Goal: Task Accomplishment & Management: Manage account settings

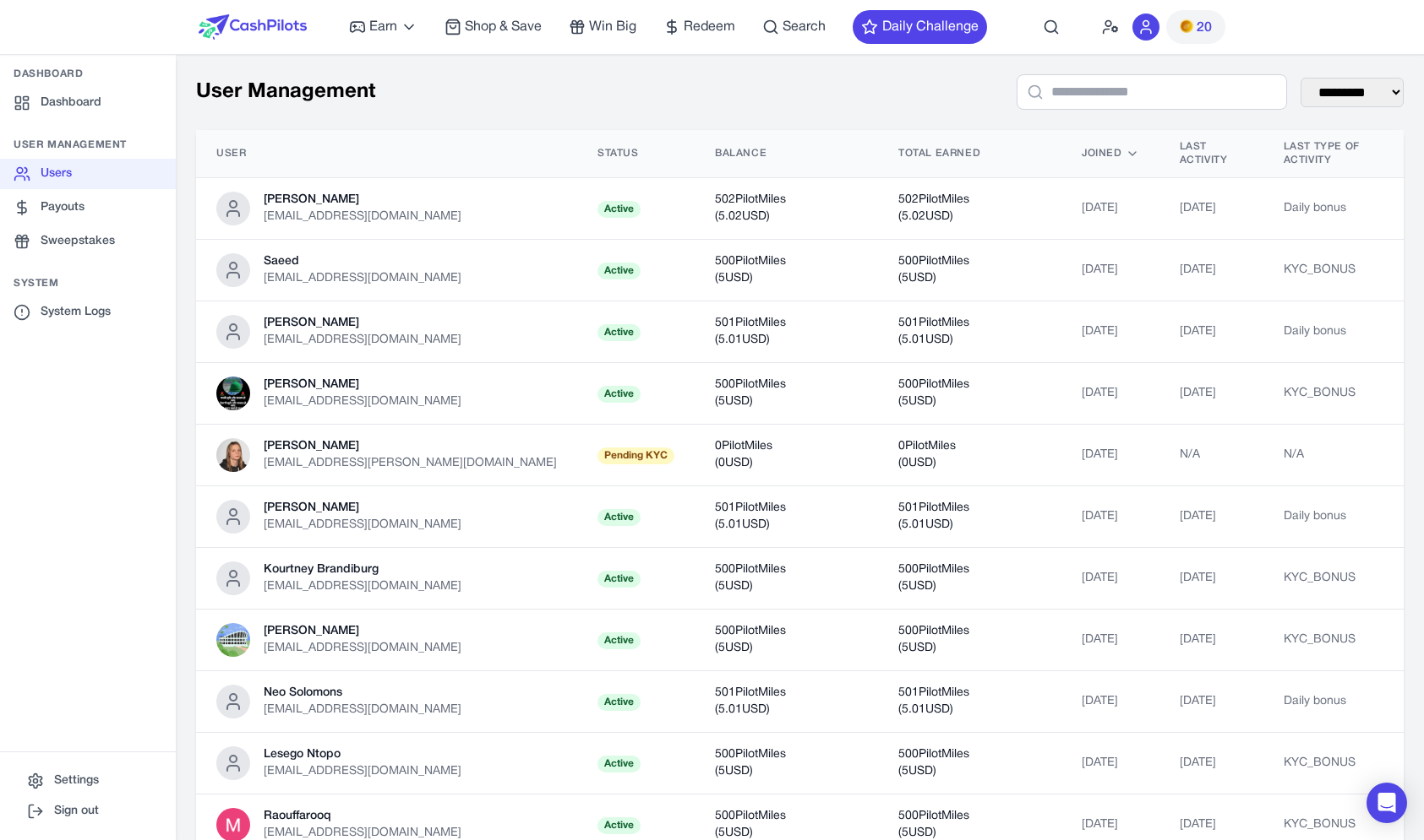
click at [260, 21] on img at bounding box center [252, 26] width 109 height 26
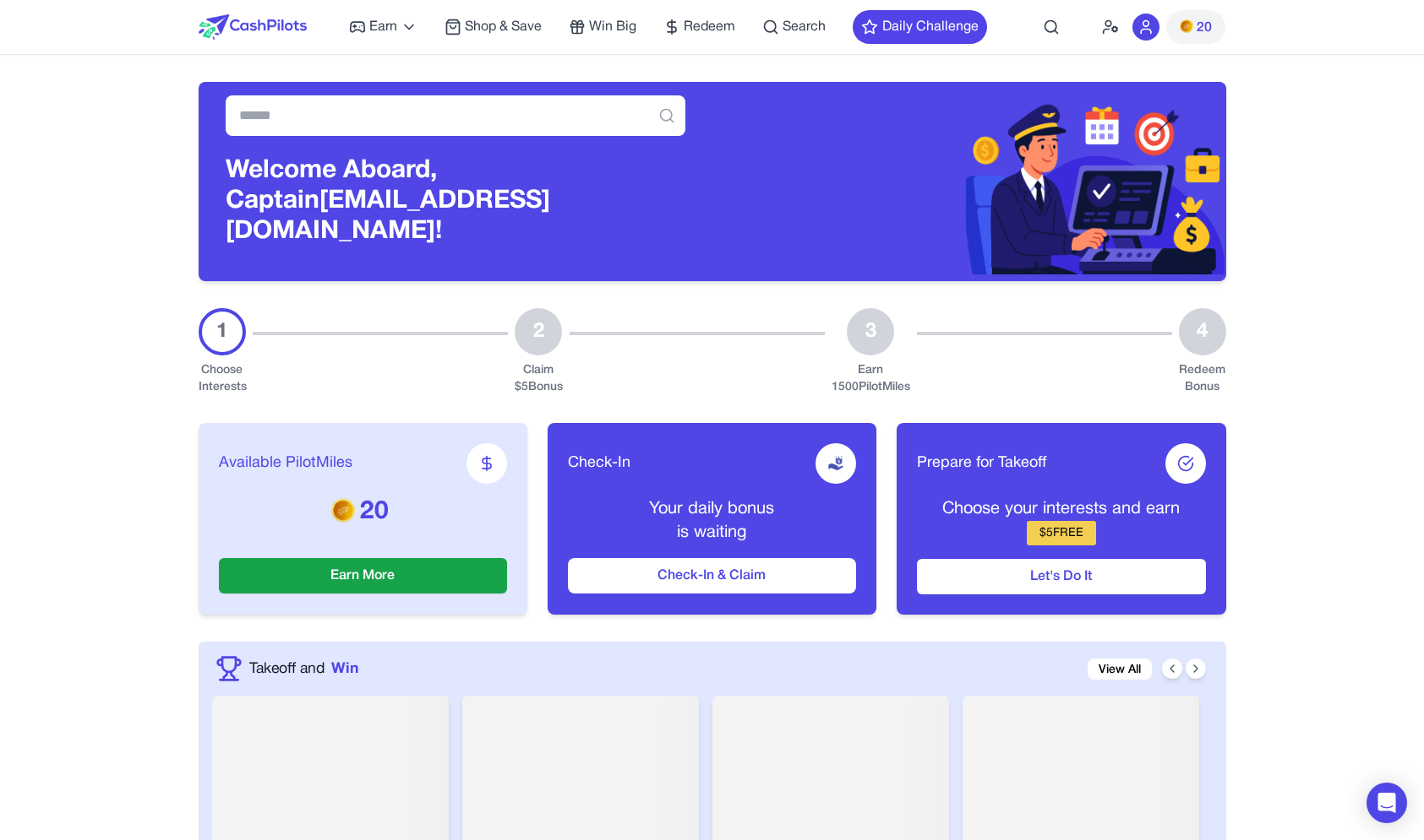
click at [1137, 34] on div at bounding box center [1146, 26] width 27 height 27
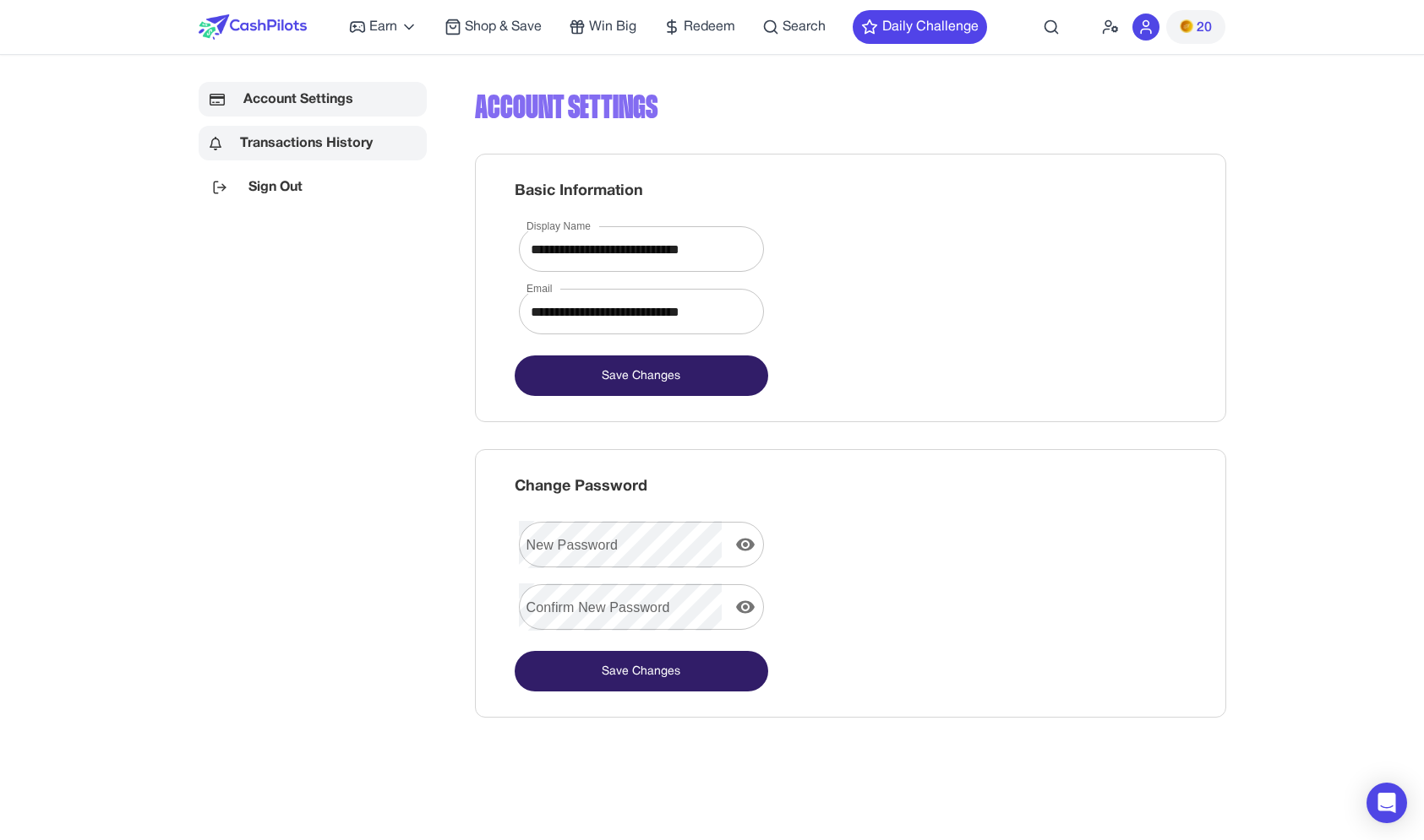
click at [391, 137] on link "Transactions History" at bounding box center [313, 143] width 228 height 34
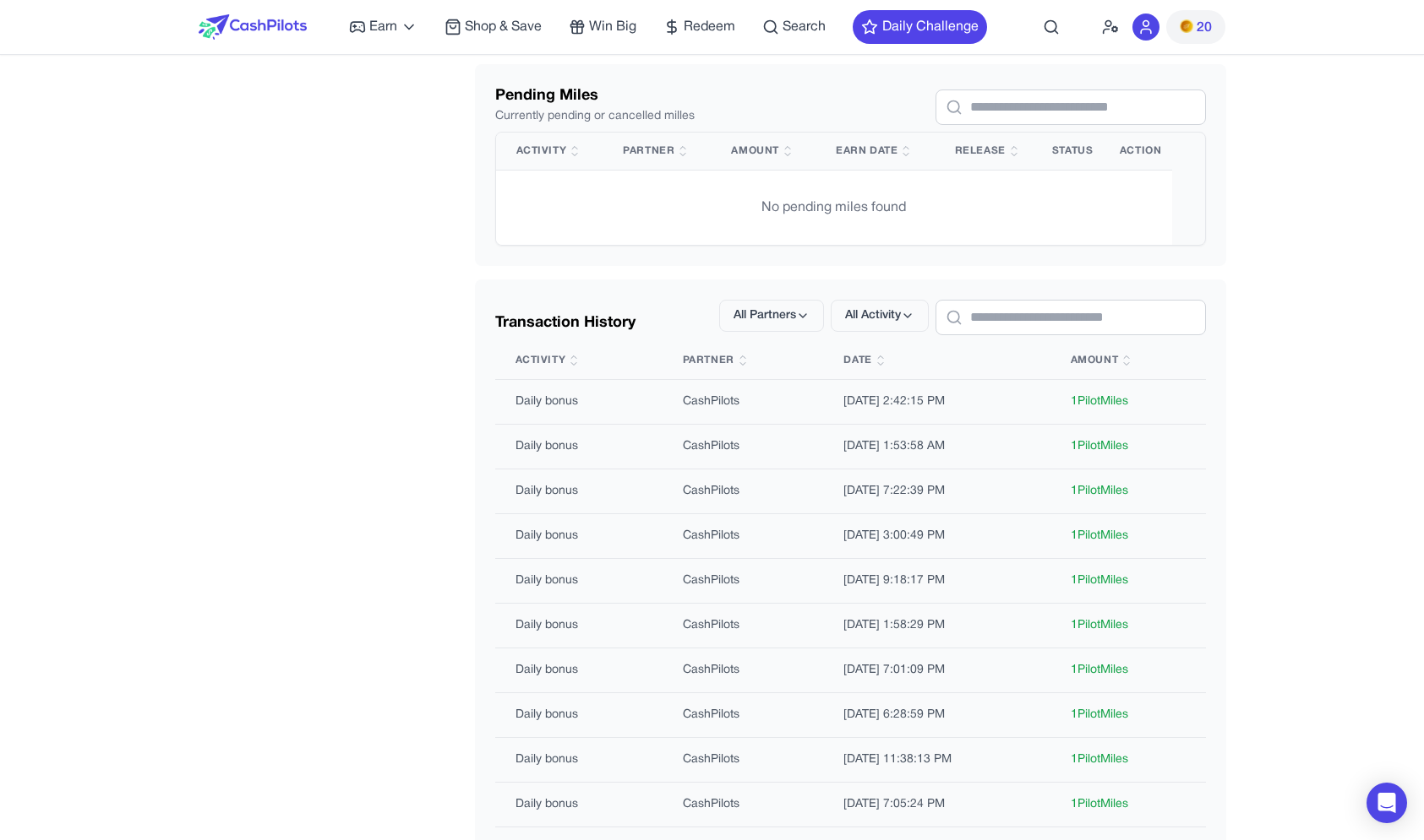
scroll to position [311, 0]
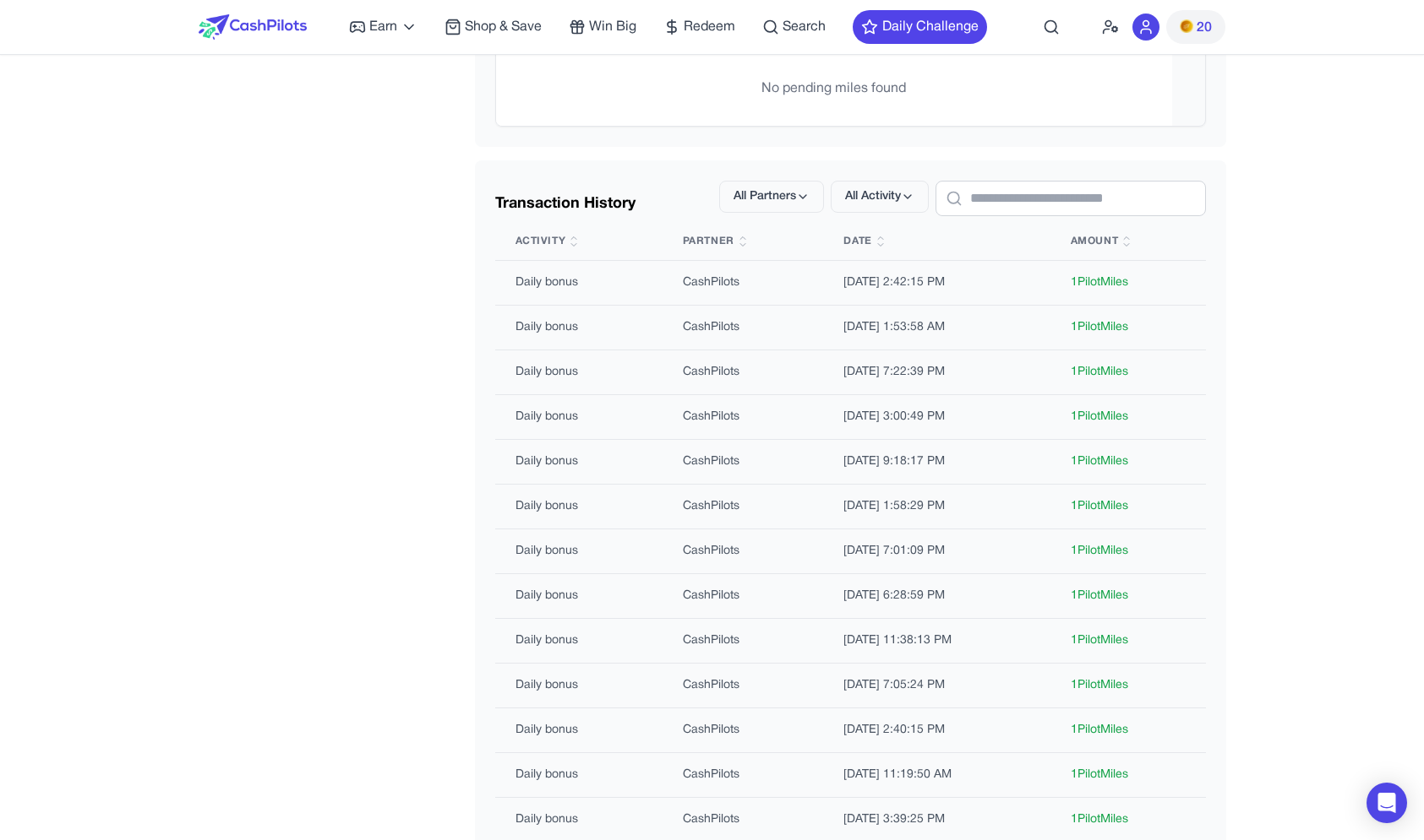
drag, startPoint x: 903, startPoint y: 370, endPoint x: 904, endPoint y: 300, distance: 70.0
click at [904, 300] on tbody "Daily bonus Daily bonus CashPilots CashPilots [DATE] 2:42:15 PM 1 PilotMiles Da…" at bounding box center [850, 709] width 711 height 896
click at [904, 301] on td "[DATE] 2:42:15 PM" at bounding box center [936, 283] width 227 height 45
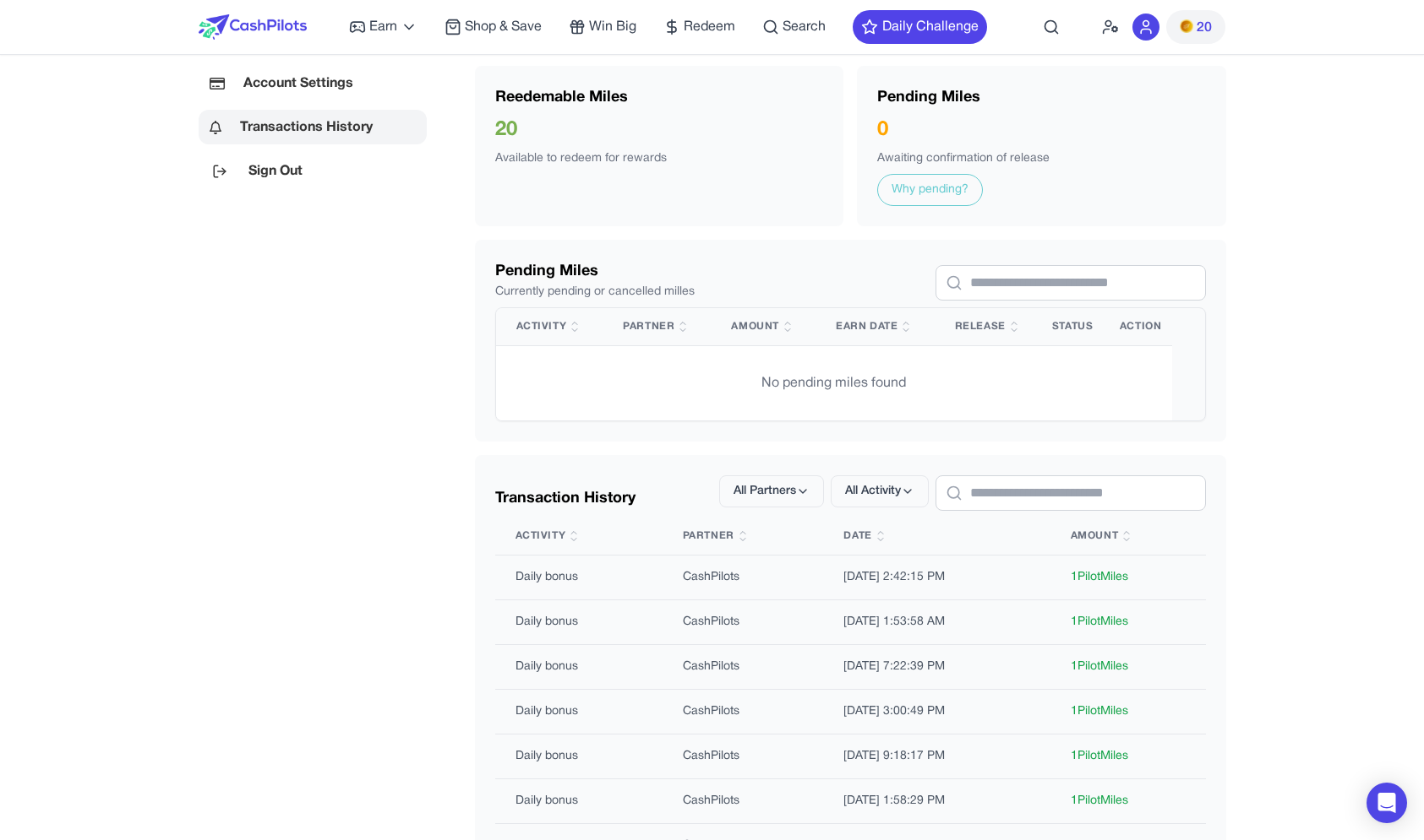
scroll to position [0, 0]
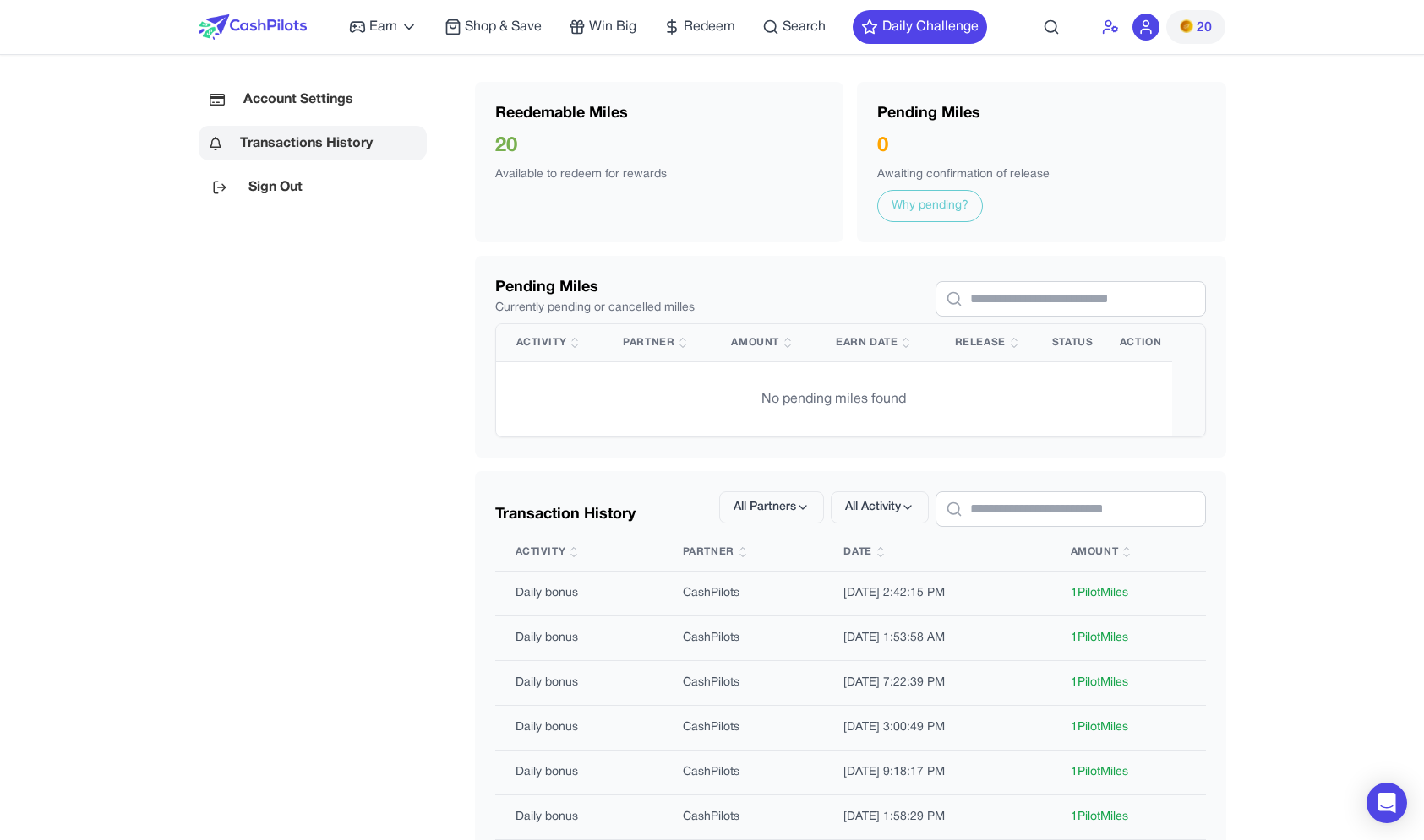
click at [1117, 31] on circle at bounding box center [1115, 29] width 4 height 4
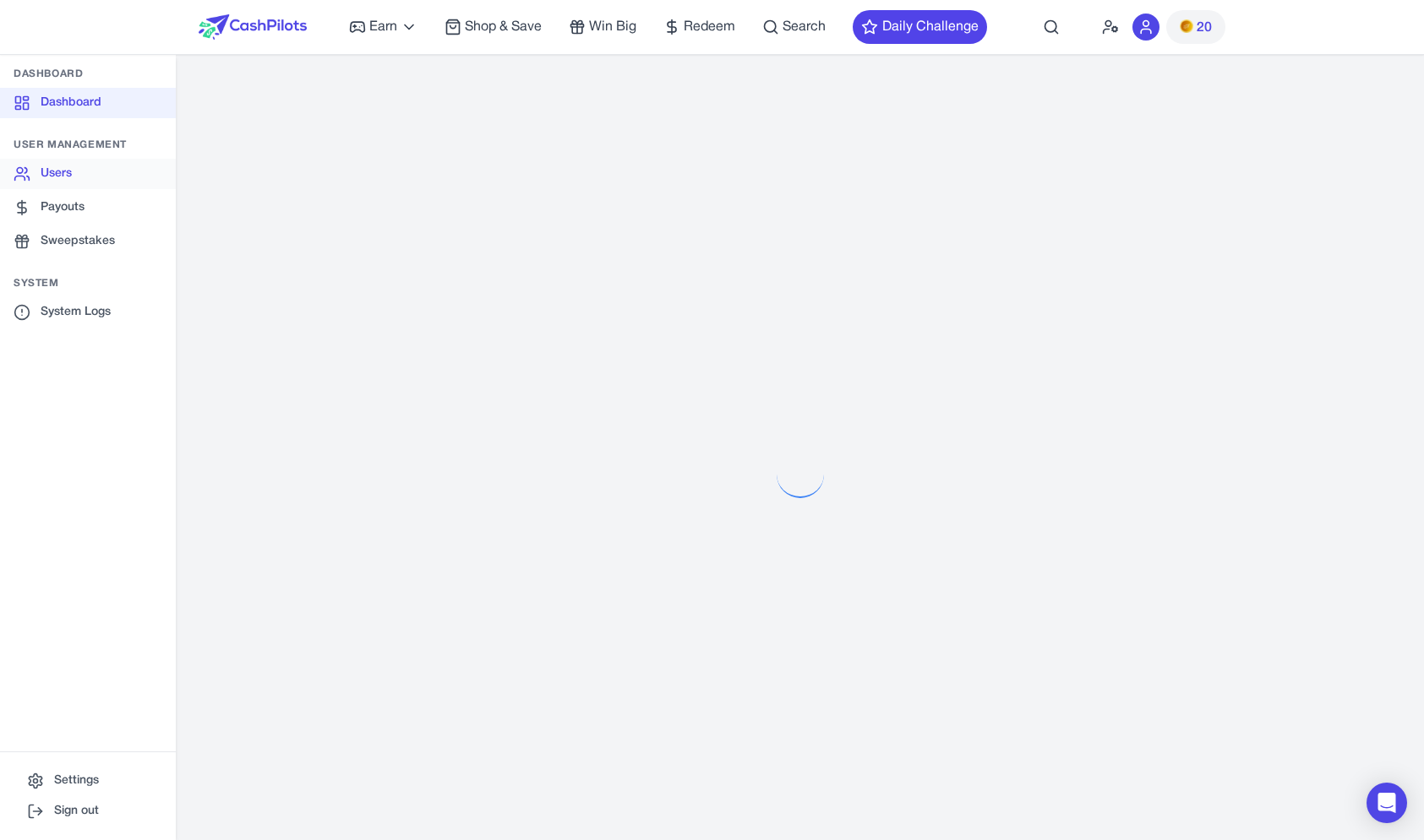
click at [52, 170] on link "Users" at bounding box center [87, 174] width 176 height 30
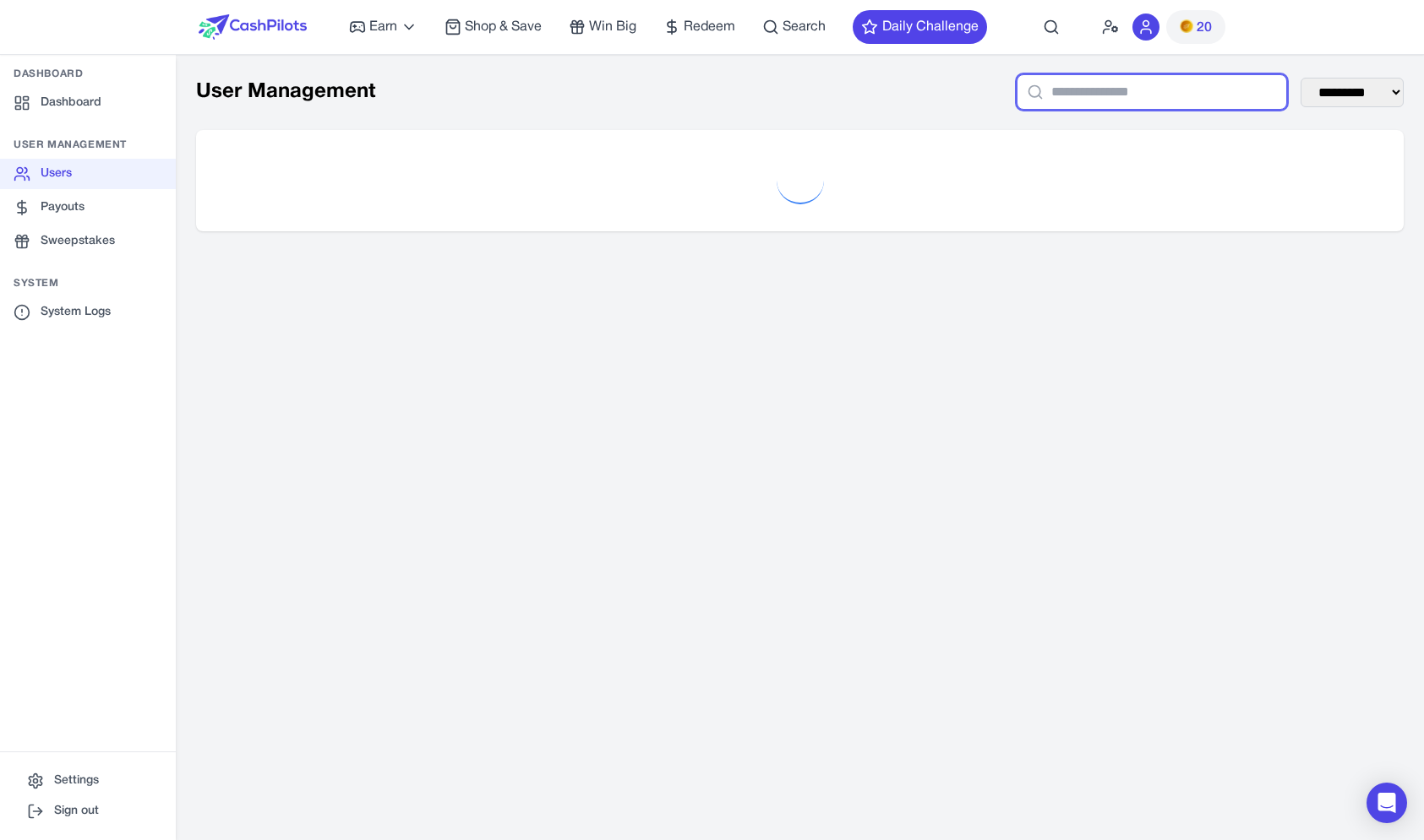
click at [1095, 89] on input "text" at bounding box center [1151, 92] width 270 height 35
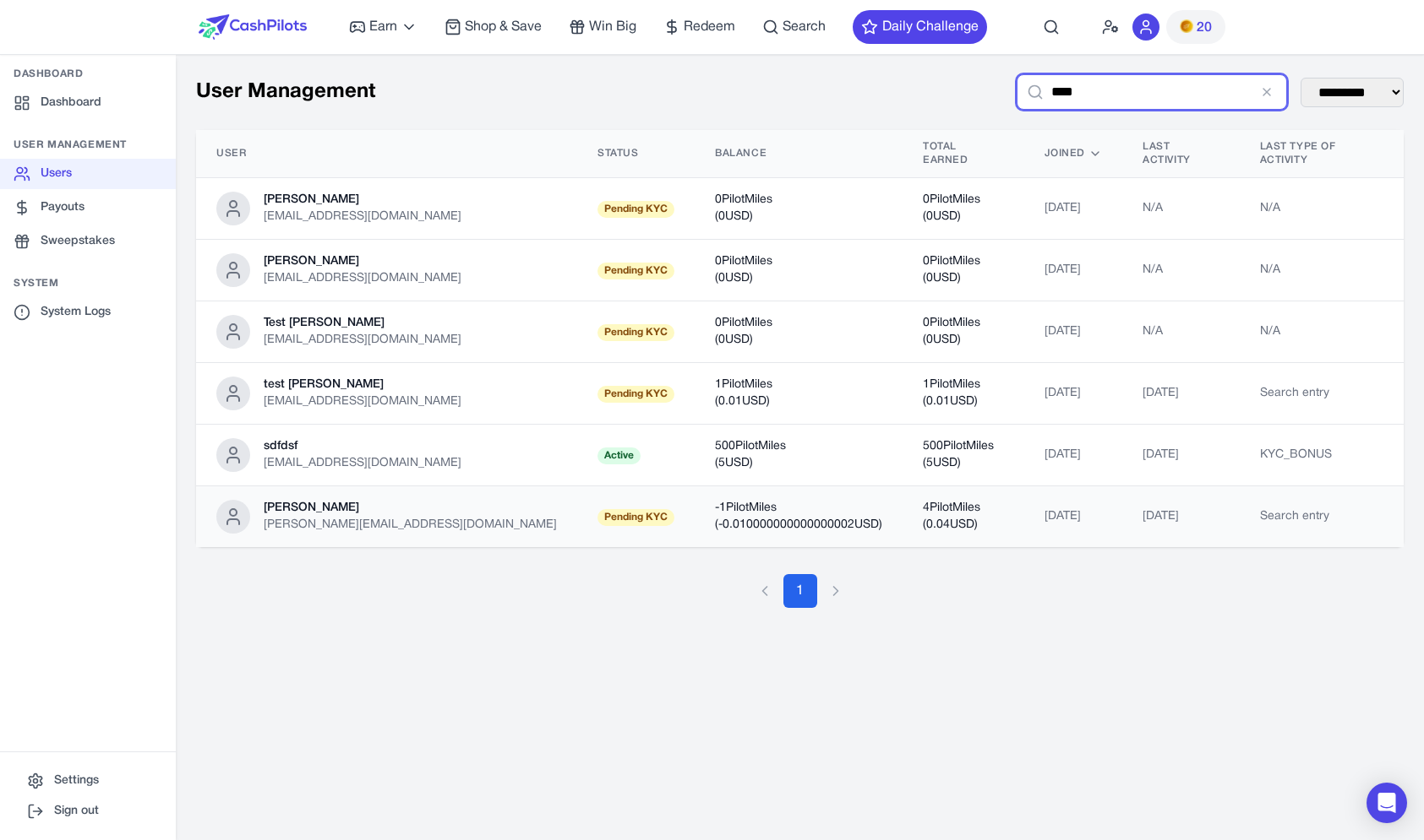
type input "****"
click at [695, 531] on td "-1 PilotMiles ( -0.010000000000000002 USD)" at bounding box center [798, 517] width 207 height 62
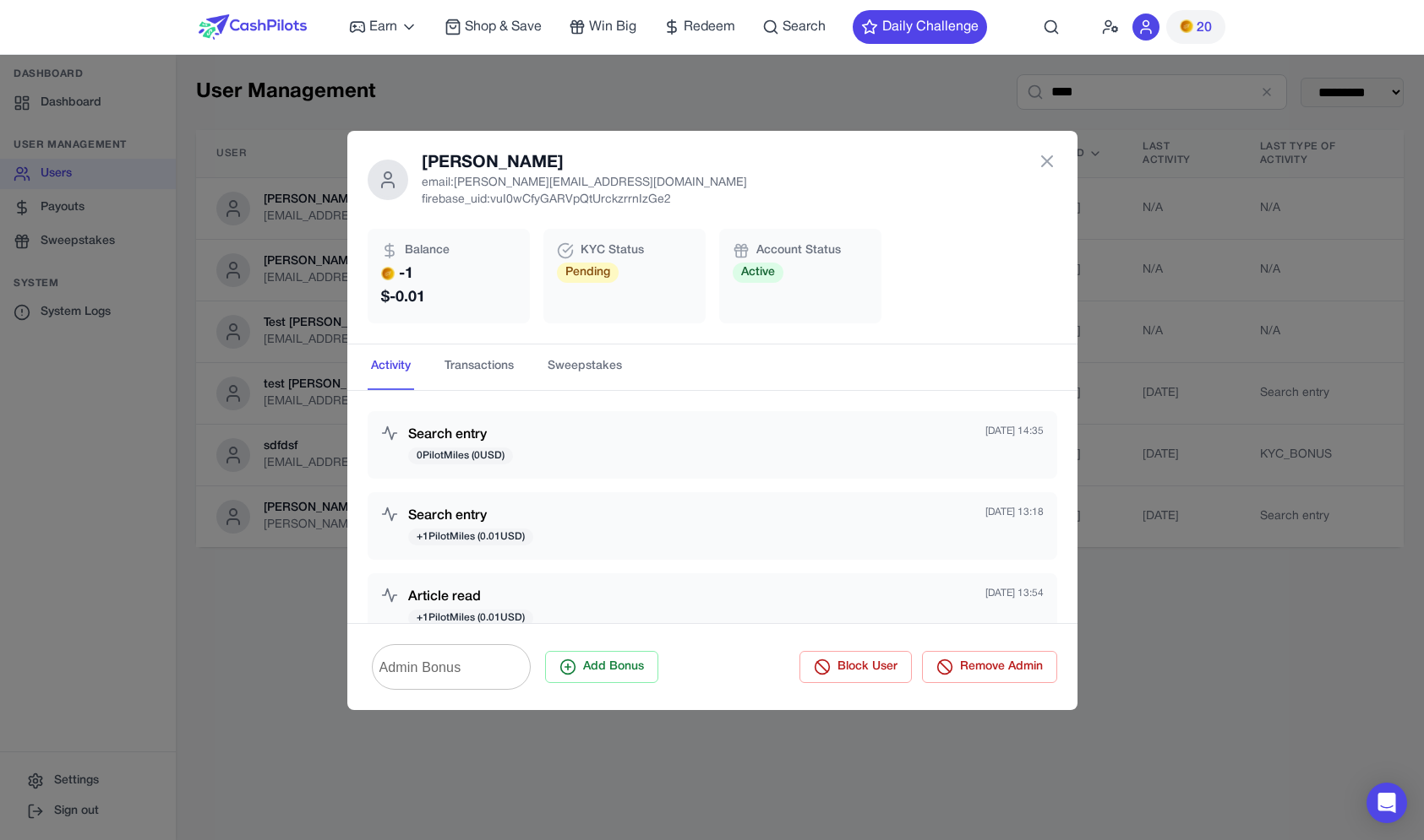
click at [1041, 86] on div "[PERSON_NAME] email: [PERSON_NAME][EMAIL_ADDRESS][DOMAIN_NAME] firebase_uid: vu…" at bounding box center [712, 420] width 1424 height 840
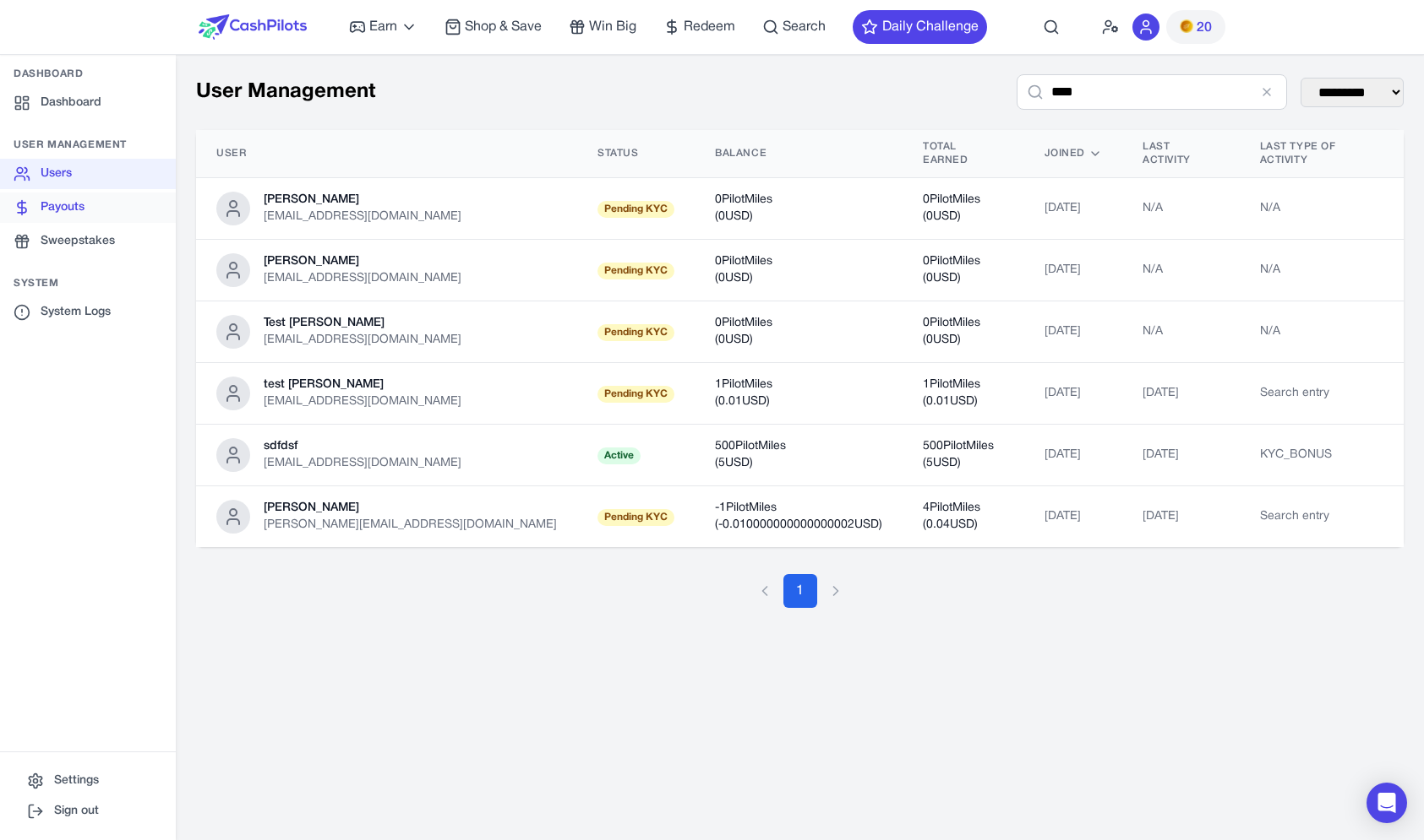
click at [110, 214] on link "Payouts" at bounding box center [87, 207] width 176 height 30
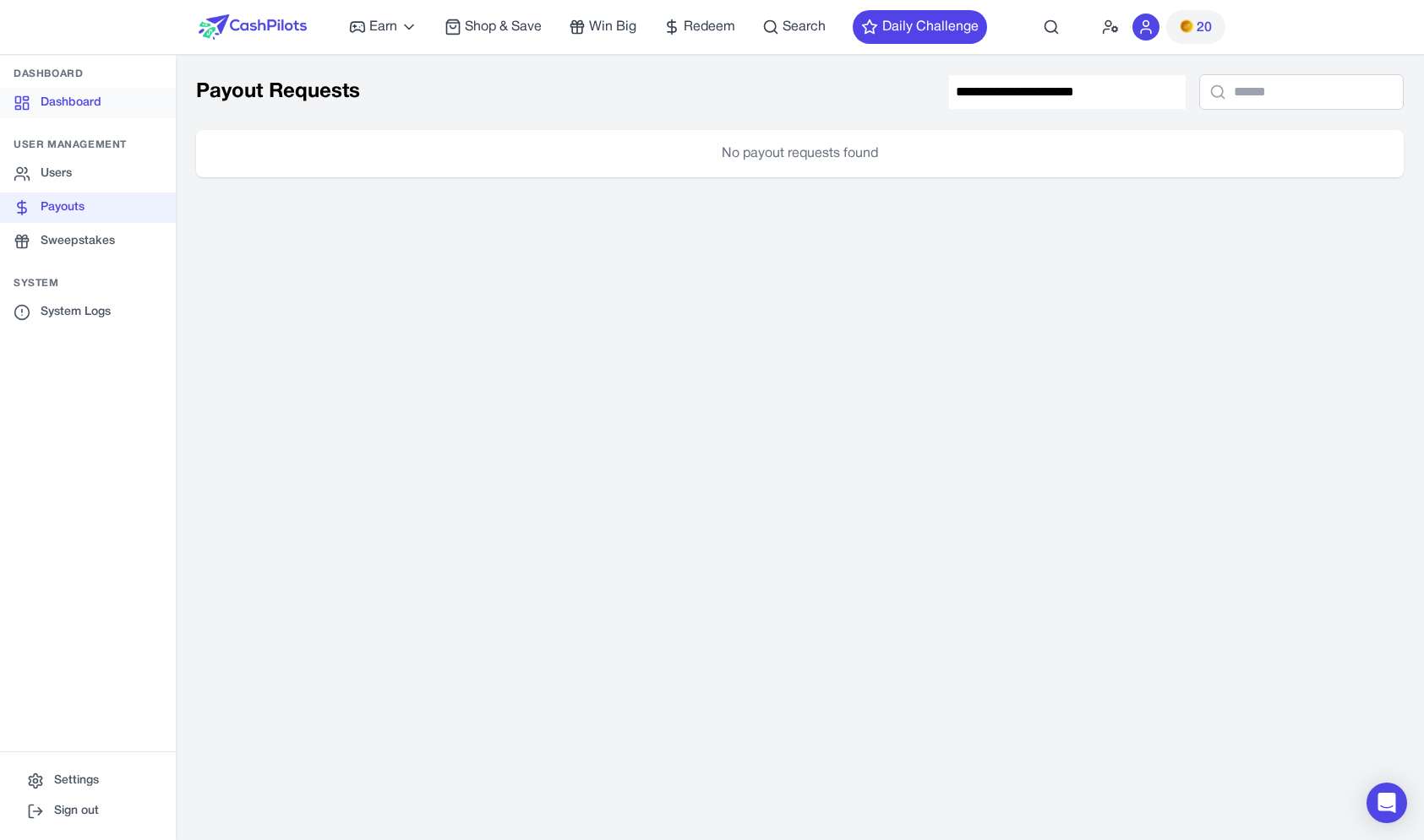
click at [141, 96] on link "Dashboard" at bounding box center [87, 103] width 176 height 30
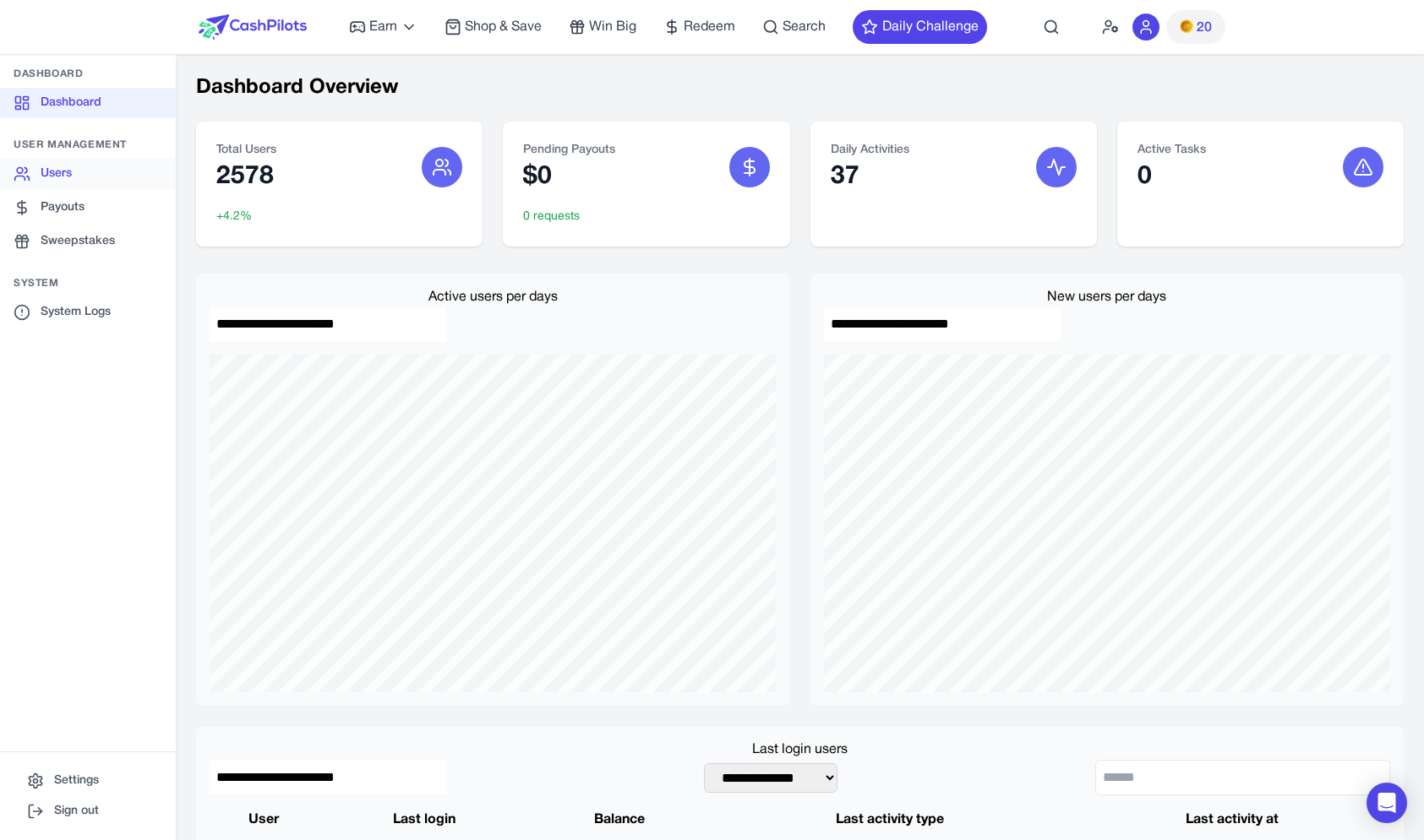
click at [98, 181] on link "Users" at bounding box center [87, 174] width 176 height 30
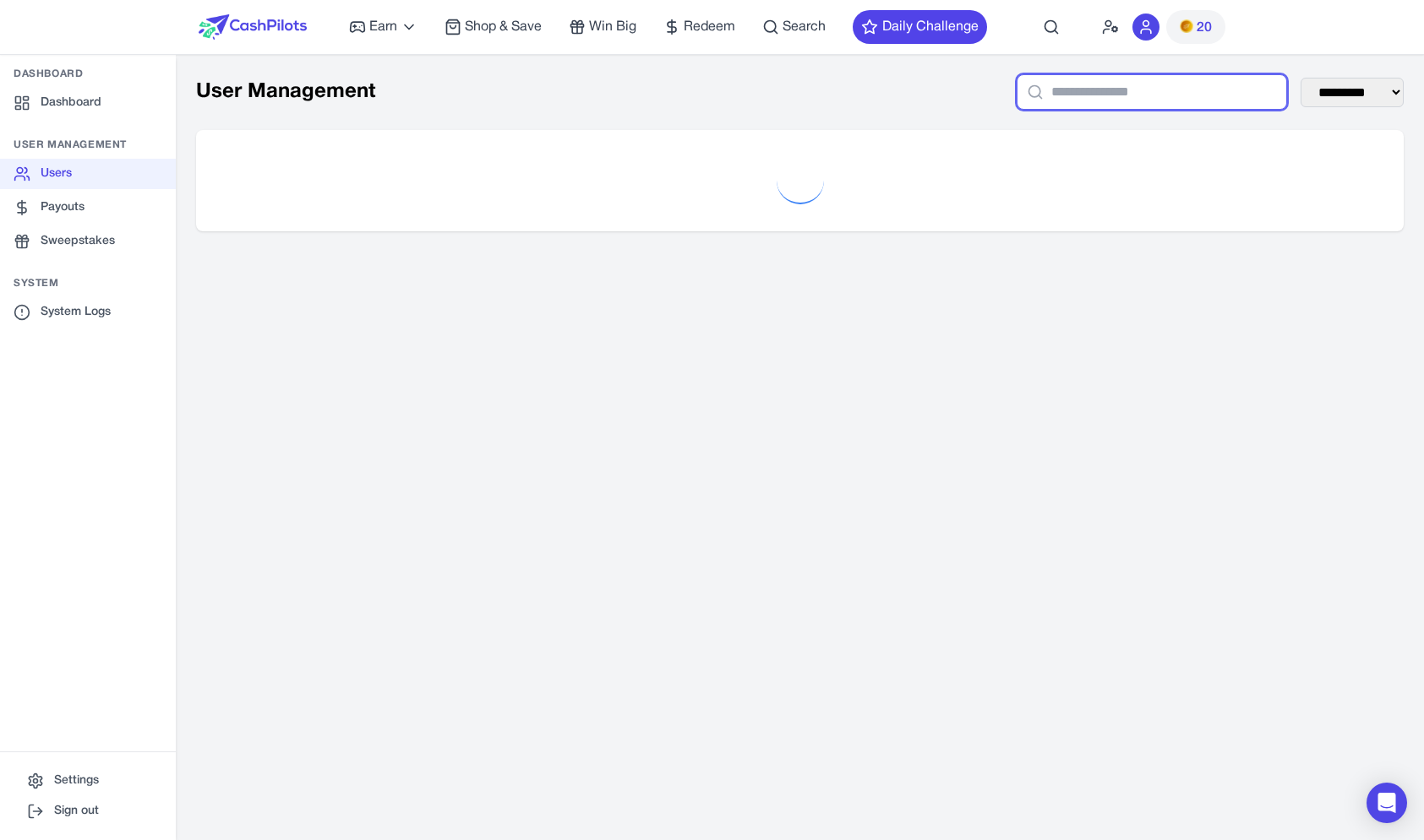
click at [1043, 87] on input "text" at bounding box center [1151, 92] width 270 height 35
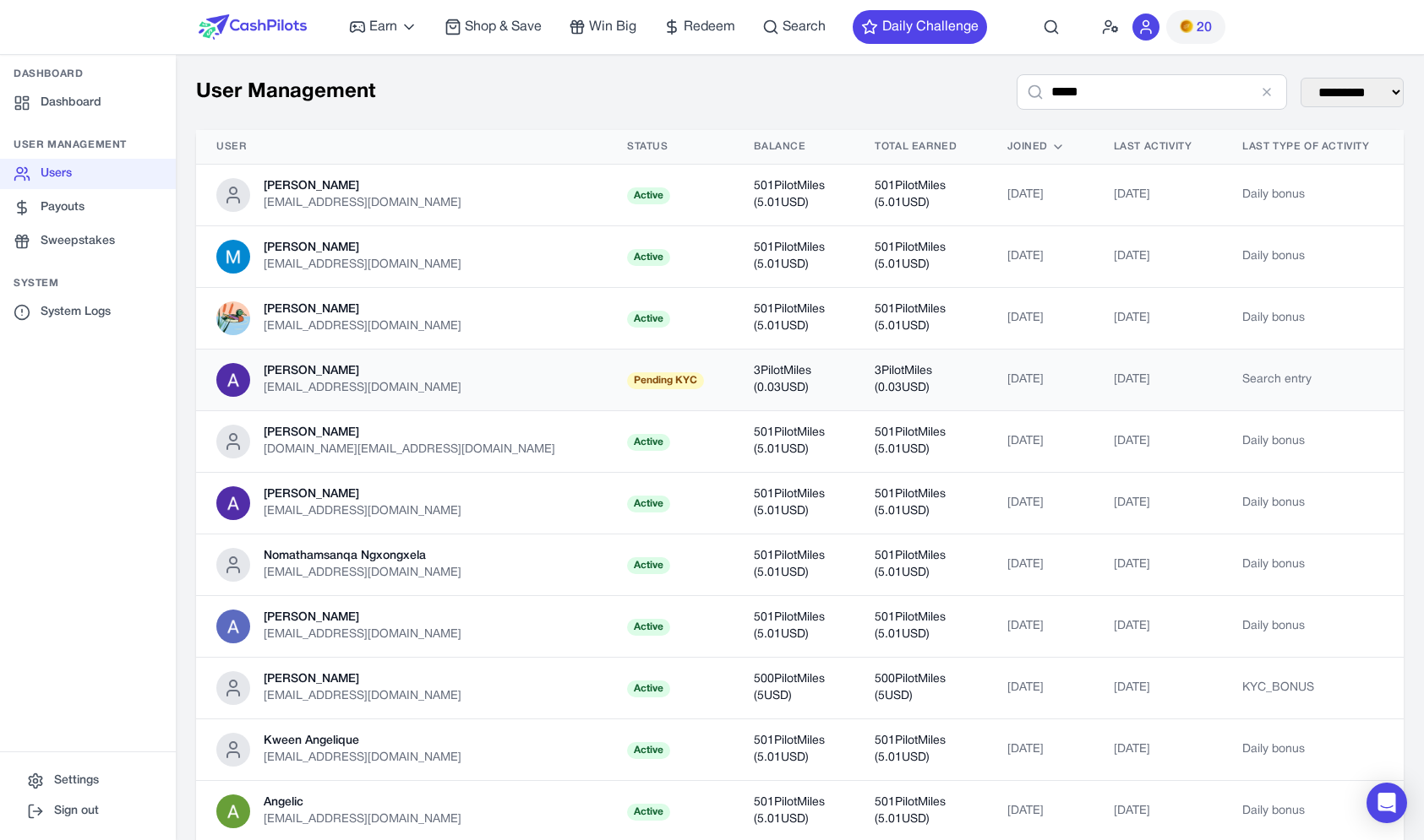
click at [987, 400] on td "[DATE]" at bounding box center [1040, 380] width 106 height 62
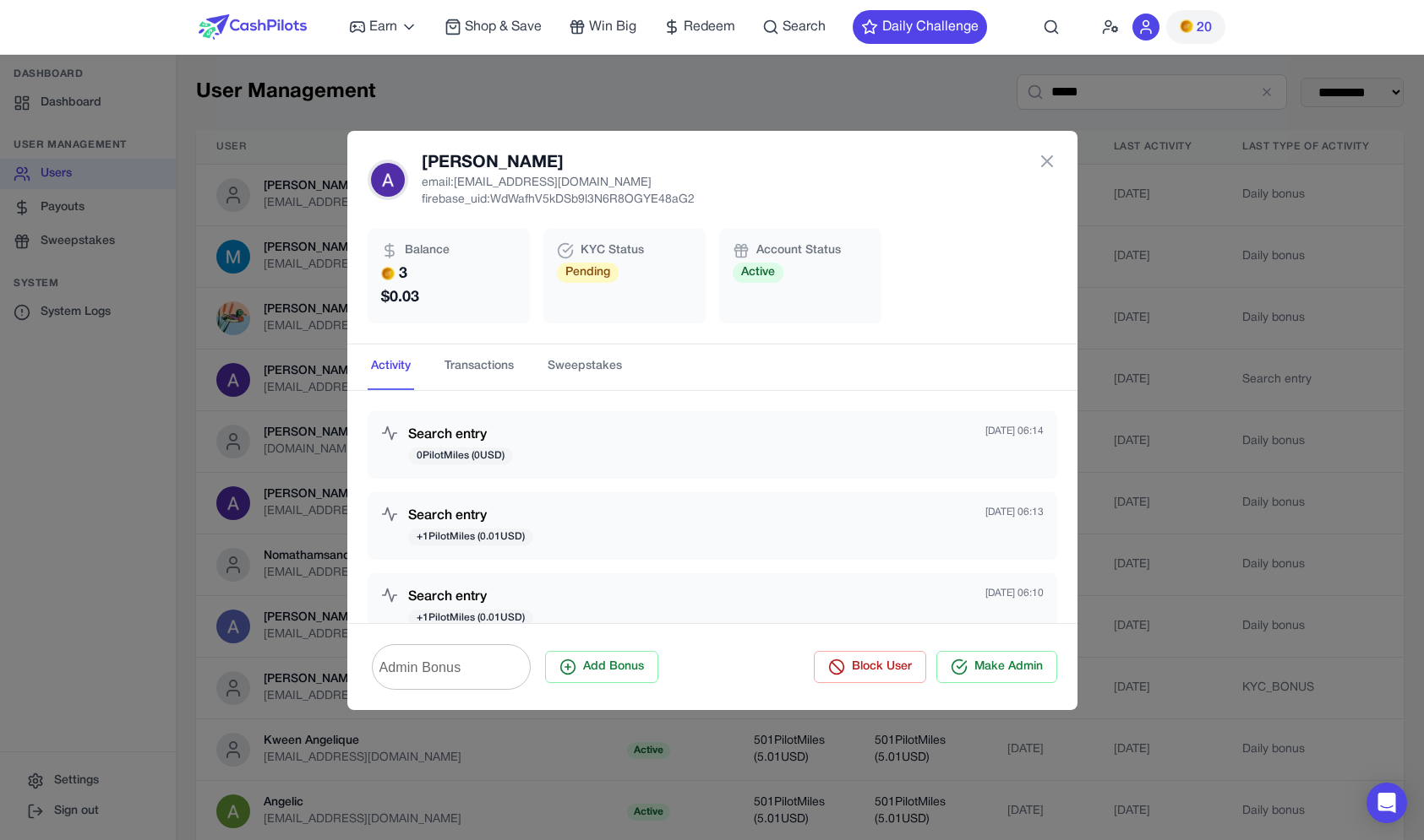
click at [1227, 341] on div "[PERSON_NAME] email: [EMAIL_ADDRESS][DOMAIN_NAME] firebase_uid: WdWafhV5kDSb9l3…" at bounding box center [712, 420] width 1424 height 840
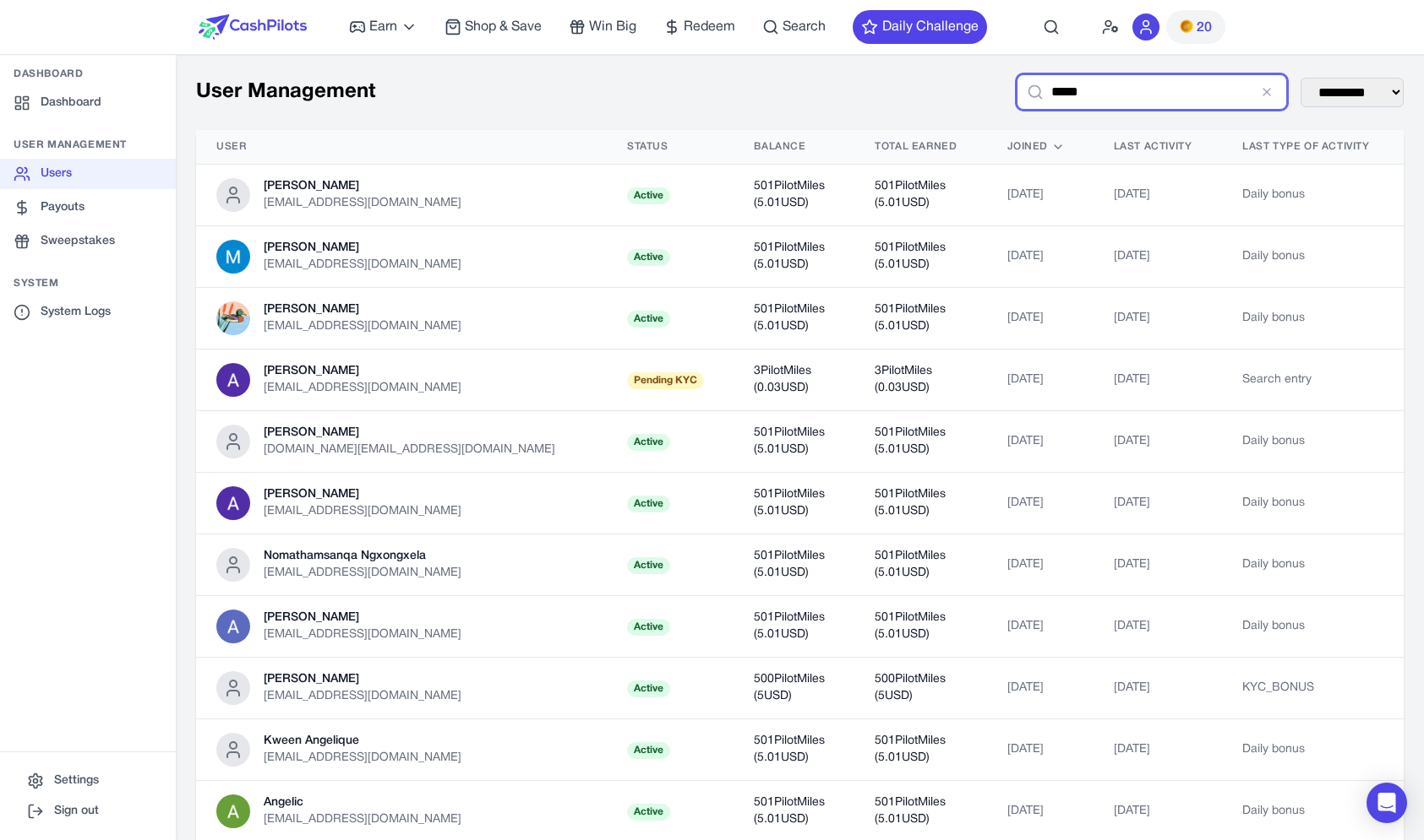
click at [1160, 91] on input "*****" at bounding box center [1151, 92] width 270 height 35
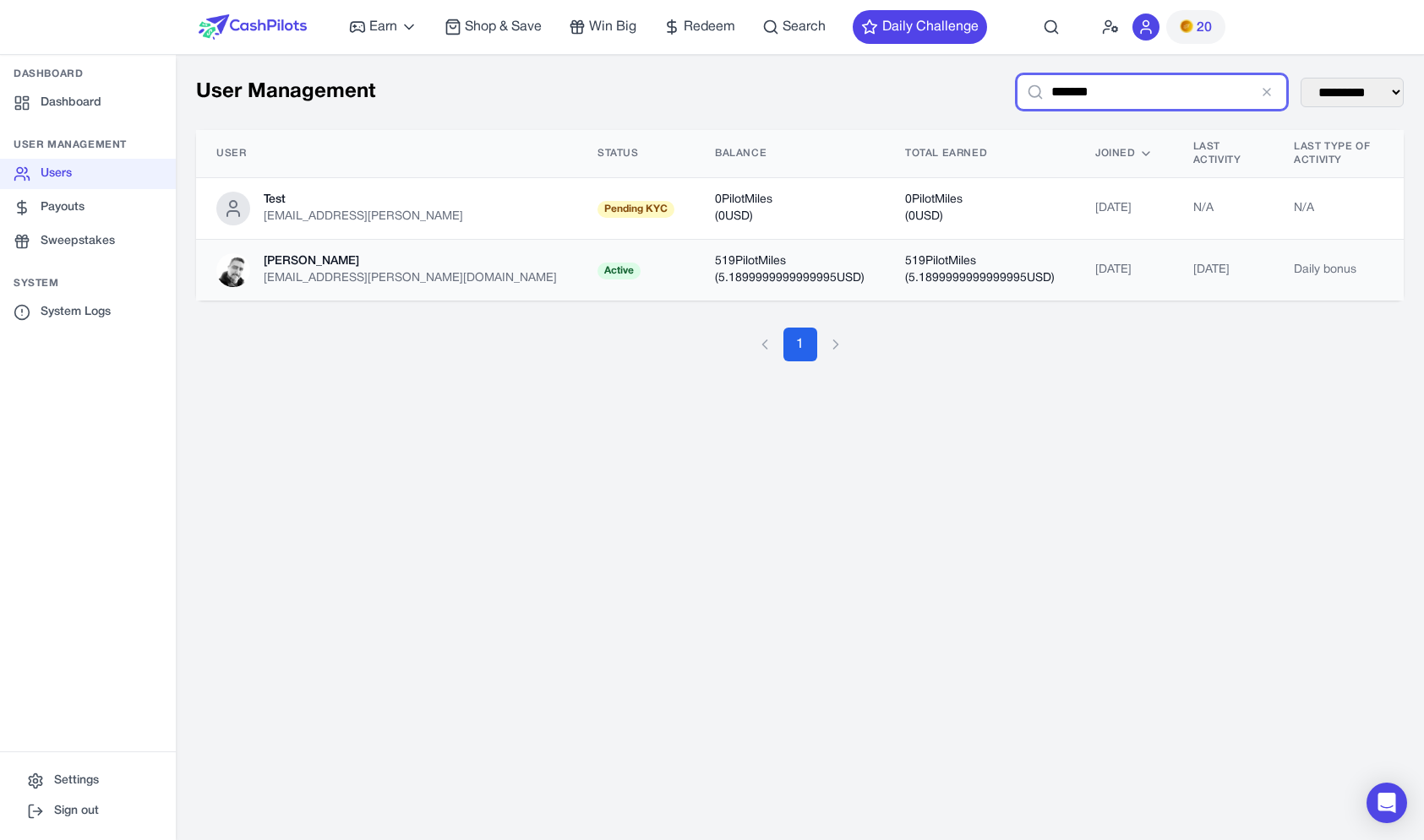
type input "*******"
click at [372, 253] on div "[PERSON_NAME]" at bounding box center [411, 261] width 293 height 17
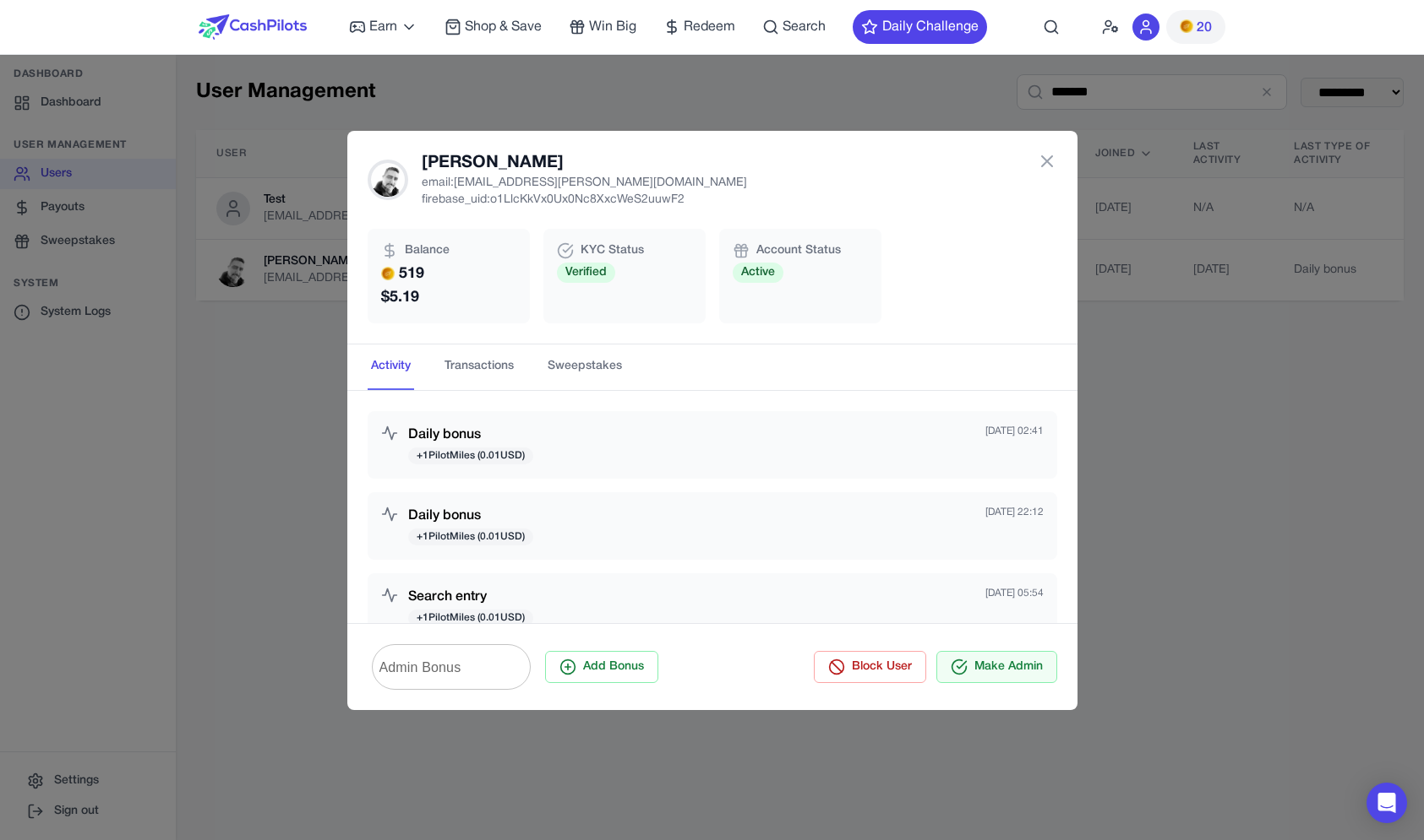
click at [1004, 671] on button "Make Admin" at bounding box center [997, 667] width 121 height 32
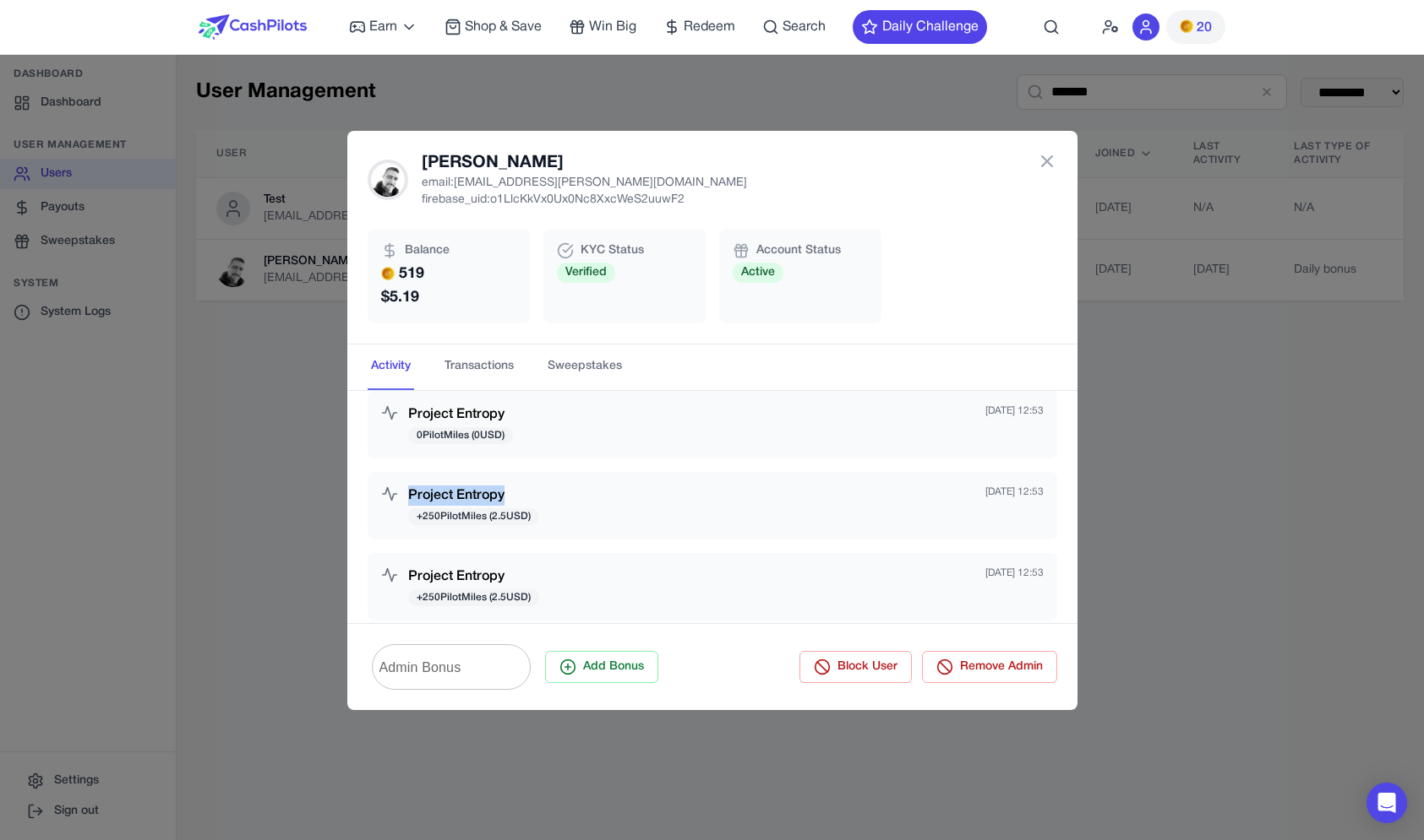
drag, startPoint x: 302, startPoint y: 494, endPoint x: 610, endPoint y: 499, distance: 308.0
click at [612, 499] on div "[PERSON_NAME] email: [EMAIL_ADDRESS][PERSON_NAME][DOMAIN_NAME] firebase_uid: o1…" at bounding box center [712, 420] width 1424 height 840
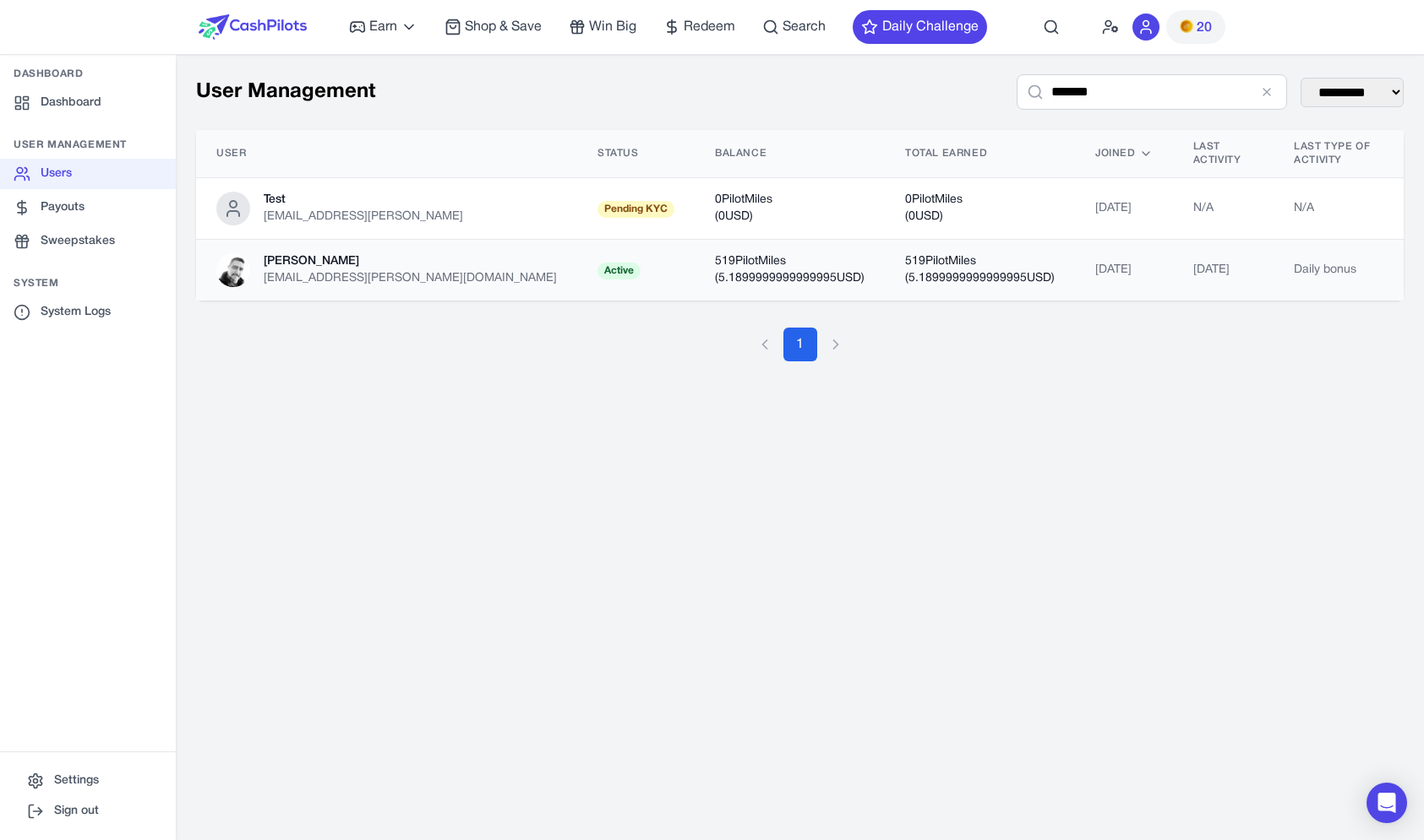
click at [577, 241] on td "Active" at bounding box center [636, 271] width 117 height 62
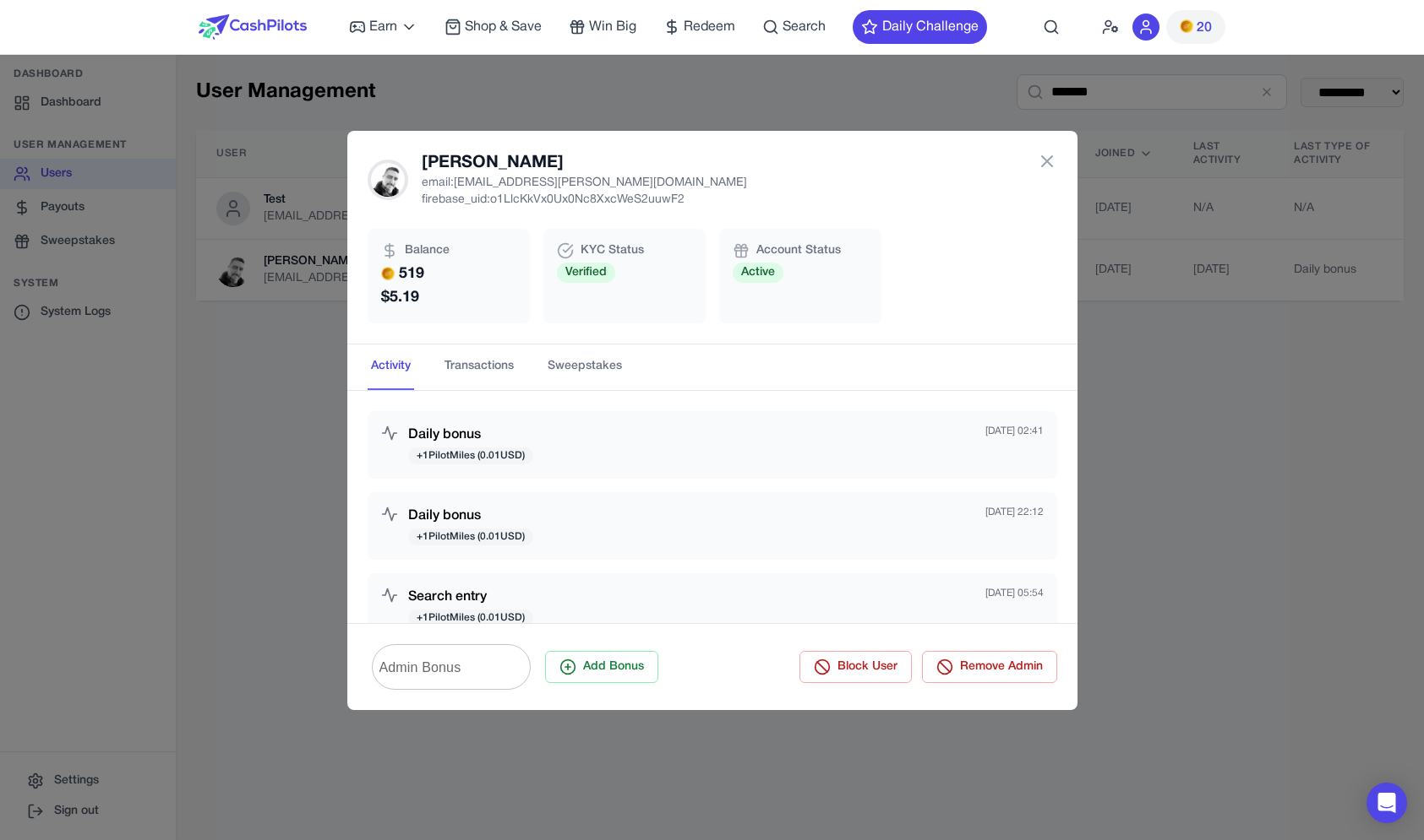
scroll to position [0, 0]
click at [328, 317] on div "[PERSON_NAME] email: [EMAIL_ADDRESS][PERSON_NAME][DOMAIN_NAME] firebase_uid: o1…" at bounding box center [712, 420] width 1424 height 840
